Goal: Check status: Check status

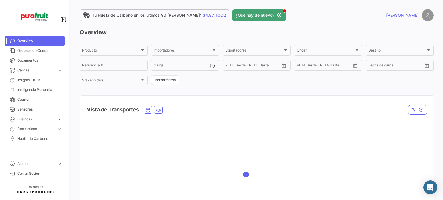
click at [30, 72] on span "Cargas" at bounding box center [35, 70] width 37 height 5
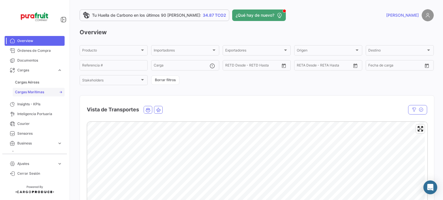
click at [35, 91] on span "Cargas Marítimas" at bounding box center [29, 92] width 29 height 5
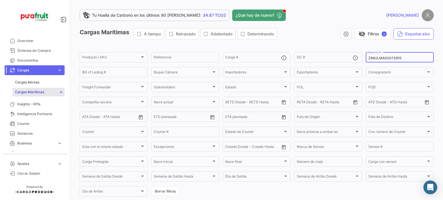
click at [380, 55] on div "ZIMULMA00013910 Reserva #" at bounding box center [399, 56] width 63 height 11
click at [380, 57] on input "ZIMULMA00013910" at bounding box center [399, 58] width 63 height 4
paste input "34725491"
type input "34725491"
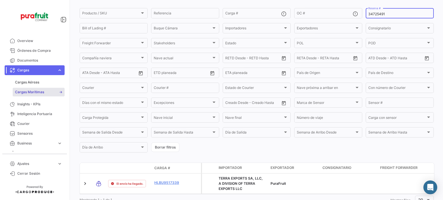
scroll to position [69, 0]
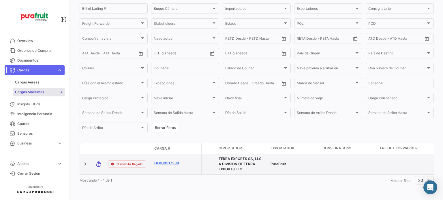
click at [169, 161] on link "HLBU9517339" at bounding box center [169, 163] width 30 height 5
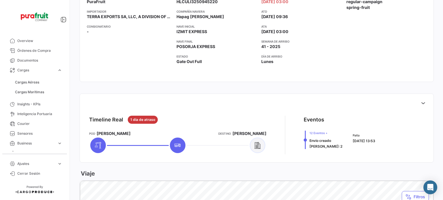
scroll to position [173, 0]
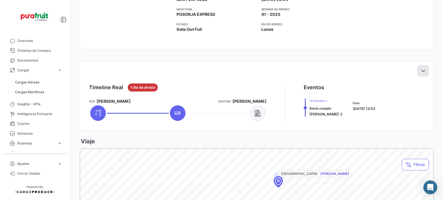
click at [424, 71] on button at bounding box center [423, 71] width 12 height 12
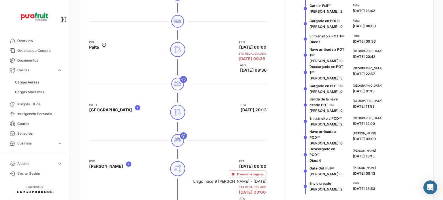
scroll to position [317, 0]
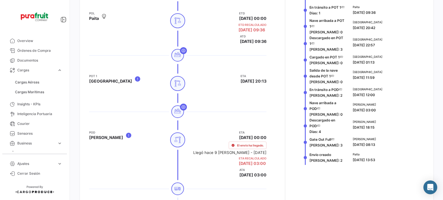
drag, startPoint x: 308, startPoint y: 142, endPoint x: 336, endPoint y: 140, distance: 28.3
click at [336, 140] on div "Gate Out Full [PERSON_NAME]: 3" at bounding box center [325, 142] width 42 height 15
